Goal: Check status: Check status

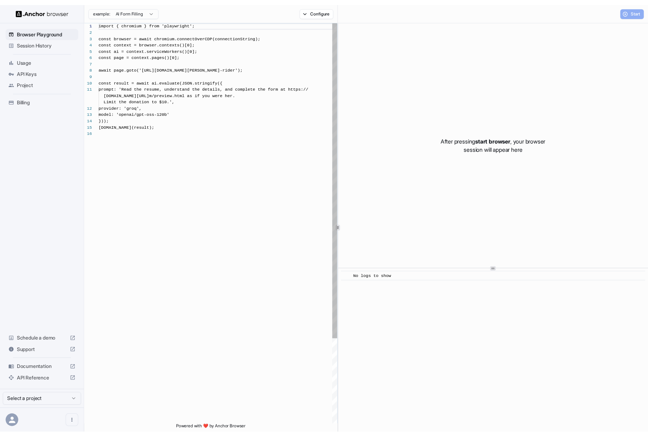
scroll to position [65, 0]
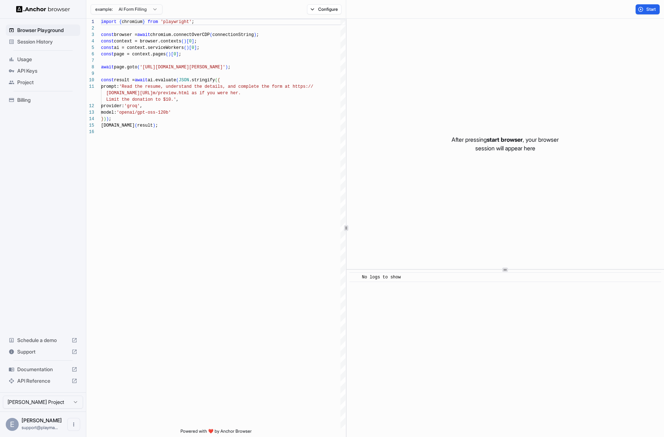
click at [57, 41] on span "Session History" at bounding box center [47, 41] width 60 height 7
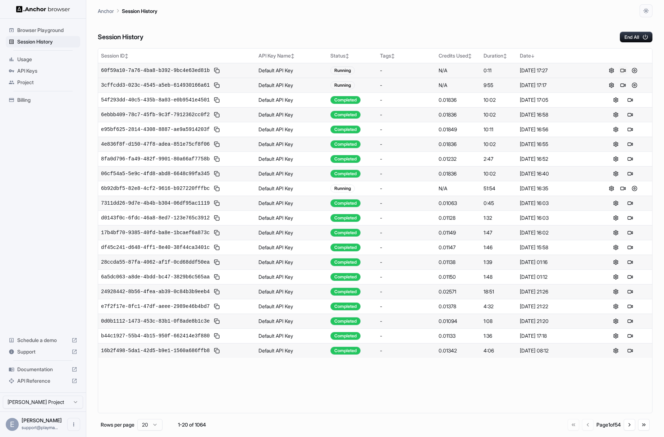
click at [622, 69] on button at bounding box center [623, 70] width 9 height 9
click at [637, 70] on button at bounding box center [634, 70] width 9 height 9
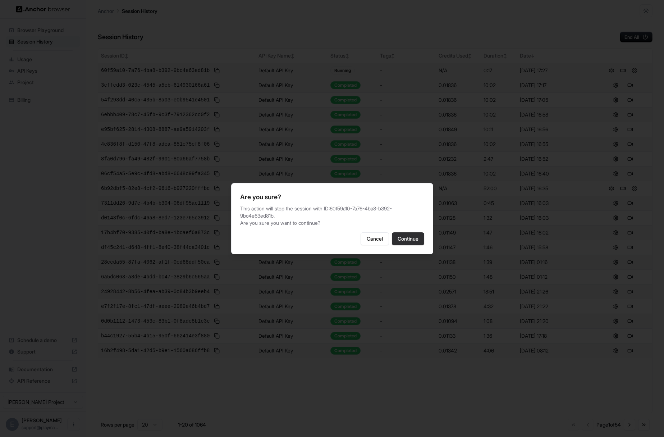
click at [414, 242] on button "Continue" at bounding box center [408, 238] width 32 height 13
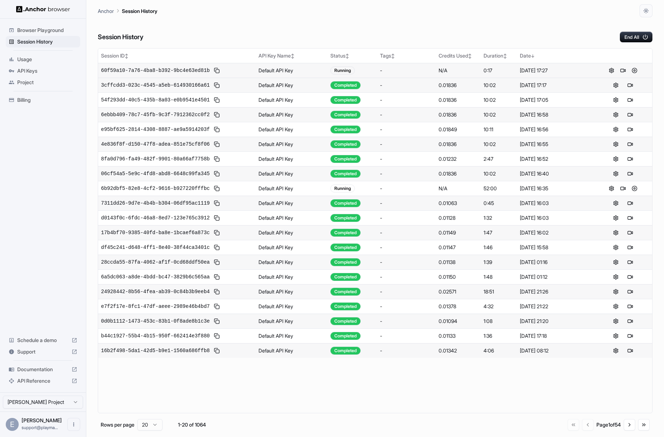
click at [355, 35] on div "Session History End All" at bounding box center [375, 29] width 555 height 25
click at [631, 186] on button at bounding box center [634, 188] width 9 height 9
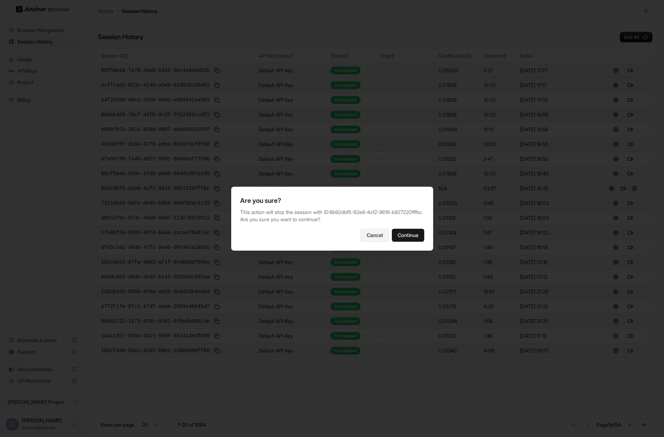
click at [364, 232] on button "Cancel" at bounding box center [375, 235] width 28 height 13
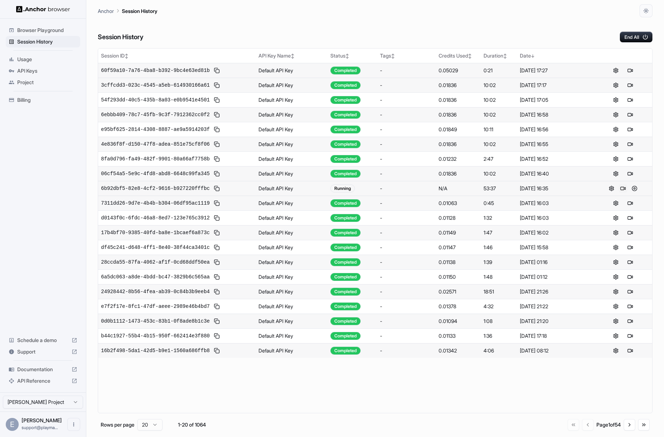
click at [623, 187] on button at bounding box center [623, 188] width 9 height 9
click at [638, 190] on button at bounding box center [634, 188] width 9 height 9
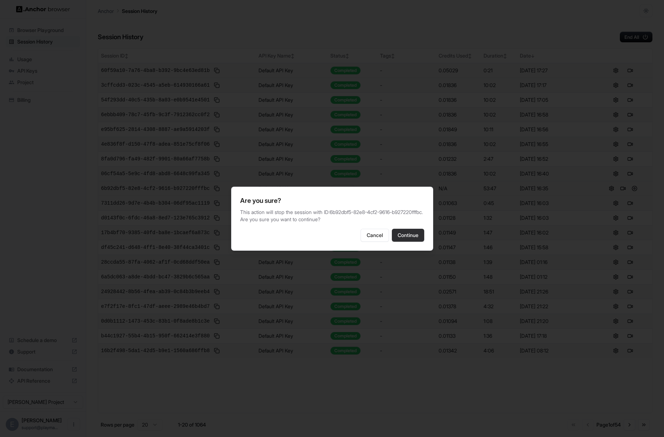
click at [417, 242] on button "Continue" at bounding box center [408, 235] width 32 height 13
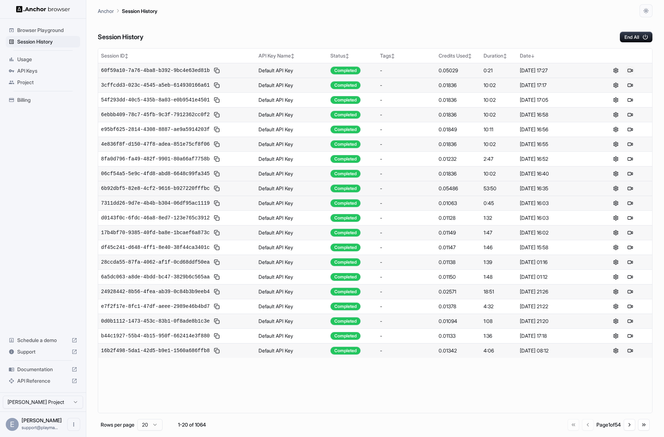
click at [628, 70] on button at bounding box center [630, 70] width 9 height 9
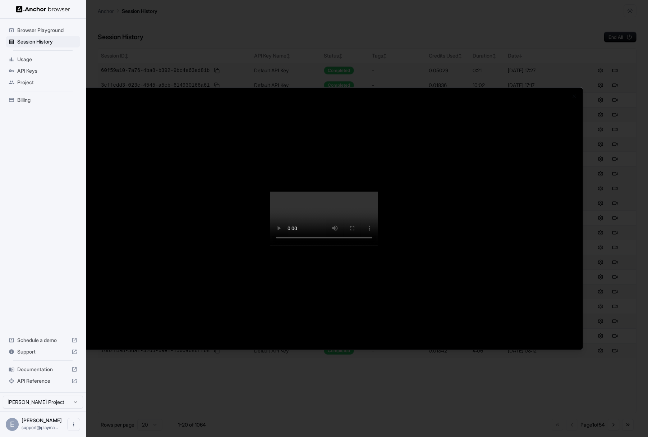
click at [239, 36] on div at bounding box center [324, 218] width 648 height 437
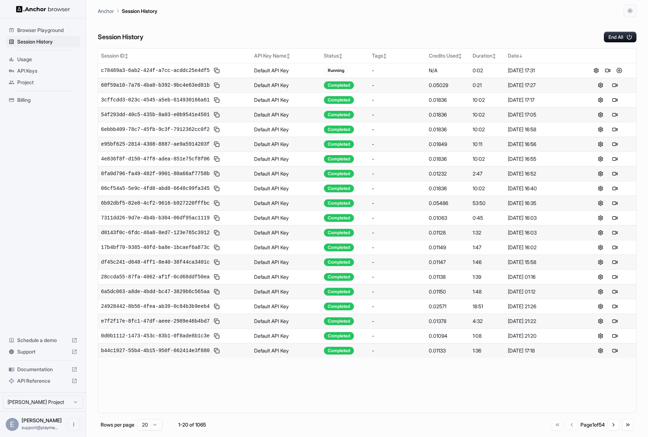
drag, startPoint x: 621, startPoint y: 69, endPoint x: 585, endPoint y: 44, distance: 43.6
click at [585, 44] on div "Session History End All Session ID ↕ API Key Name ↕ Status ↕ Tags ↕ Credits Use…" at bounding box center [367, 227] width 539 height 420
click at [611, 69] on button at bounding box center [608, 70] width 9 height 9
click at [618, 71] on button at bounding box center [619, 70] width 9 height 9
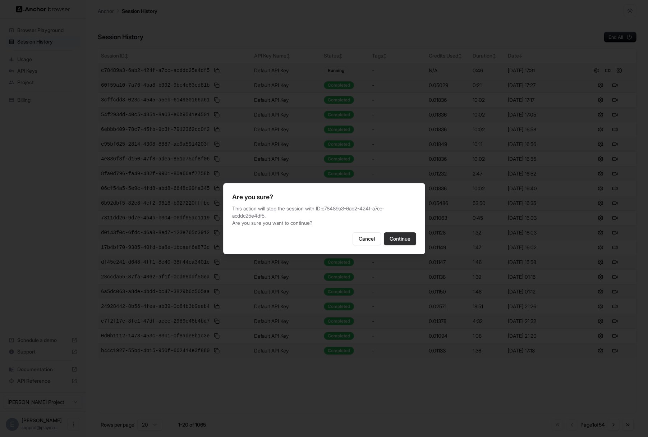
click at [402, 240] on button "Continue" at bounding box center [400, 238] width 32 height 13
